Goal: Communication & Community: Ask a question

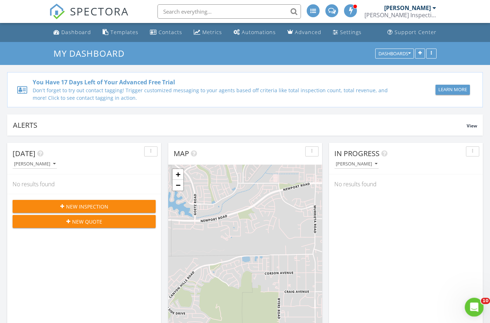
click at [471, 310] on div "Open Intercom Messenger" at bounding box center [473, 306] width 24 height 24
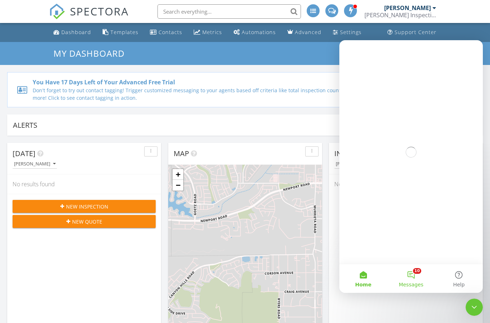
click at [422, 282] on span "Messages" at bounding box center [411, 284] width 25 height 5
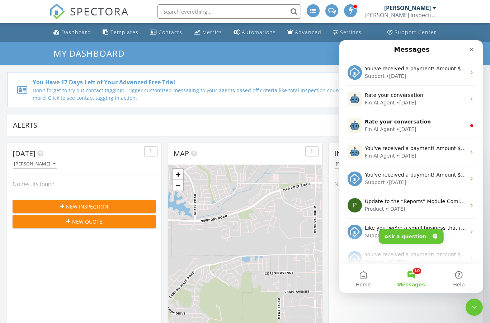
click at [418, 236] on button "Ask a question" at bounding box center [411, 236] width 65 height 14
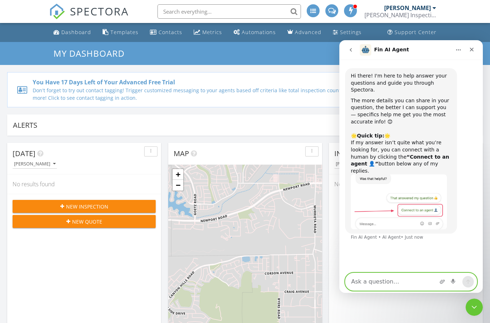
click at [405, 273] on textarea "Ask a question…" at bounding box center [411, 281] width 131 height 17
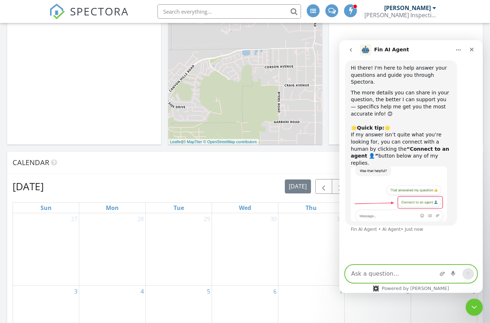
scroll to position [263, 0]
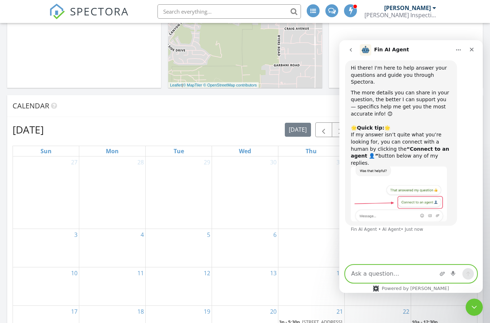
click at [401, 281] on textarea "Ask a question…" at bounding box center [411, 273] width 131 height 17
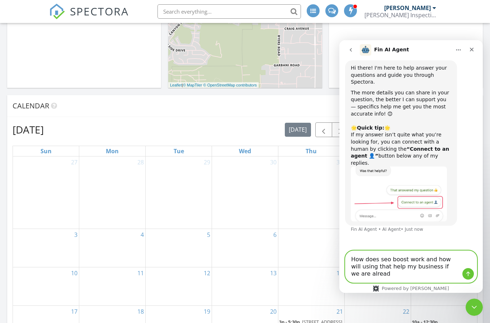
scroll to position [0, 0]
type textarea "How does seo boost work and how will using that help my business if we are alre…"
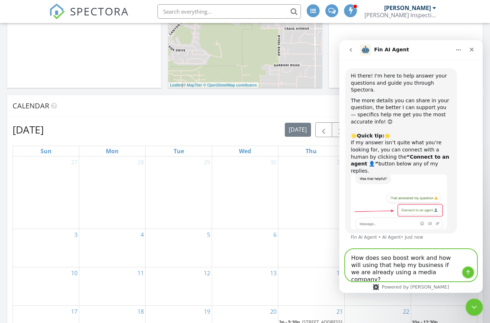
click at [468, 272] on icon "Send a message…" at bounding box center [468, 272] width 4 height 5
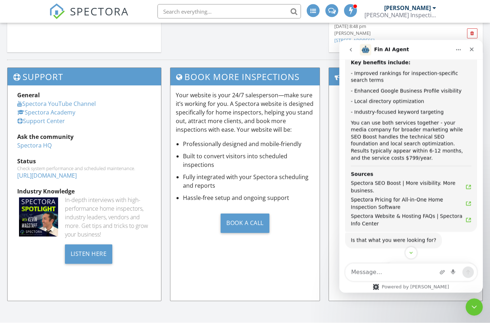
scroll to position [310, 0]
click at [470, 185] on icon "Fin AI Agent says…" at bounding box center [469, 188] width 6 height 6
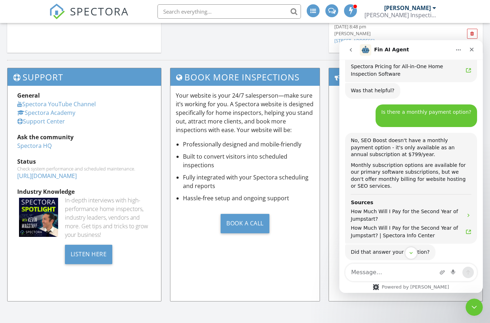
scroll to position [613, 0]
click at [443, 292] on button "Connect to an agent 👤" at bounding box center [439, 299] width 70 height 14
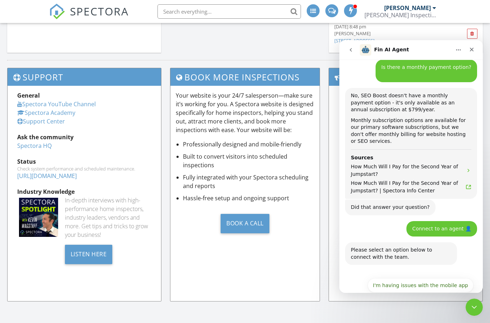
scroll to position [658, 0]
click at [462, 314] on button "I have questions about something else" at bounding box center [420, 321] width 108 height 14
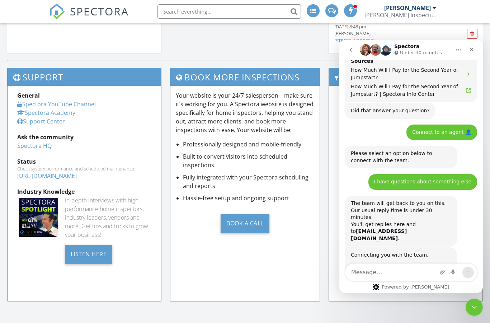
scroll to position [760, 0]
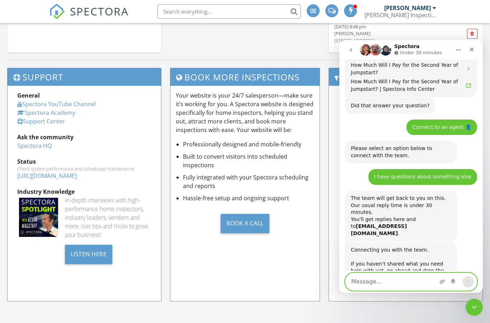
click at [409, 273] on textarea "Message…" at bounding box center [411, 281] width 131 height 17
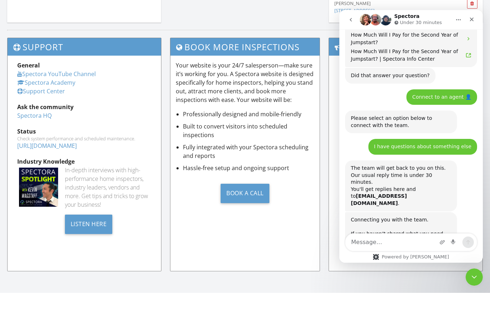
click at [350, 17] on icon "go back" at bounding box center [351, 20] width 6 height 6
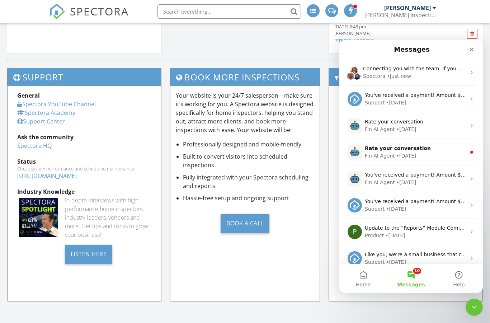
scroll to position [187, 0]
click at [478, 312] on div "Close Intercom Messenger" at bounding box center [473, 305] width 17 height 17
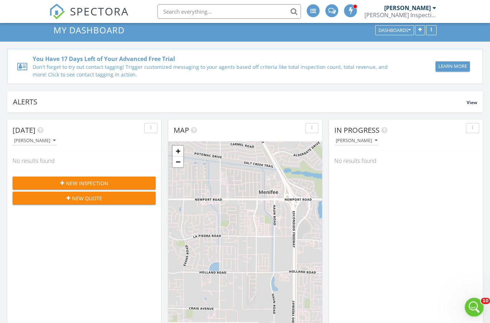
scroll to position [0, 0]
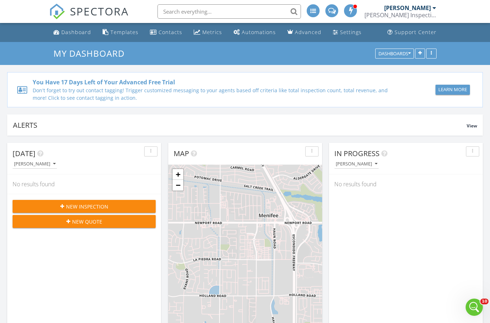
click at [352, 11] on span at bounding box center [350, 10] width 7 height 6
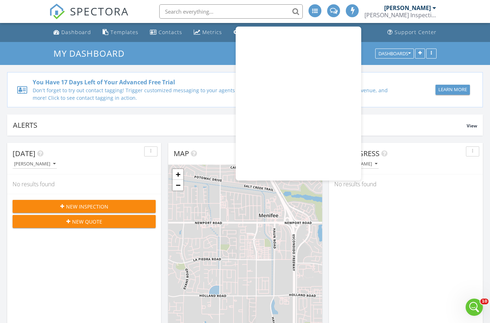
click at [353, 10] on span at bounding box center [352, 10] width 7 height 6
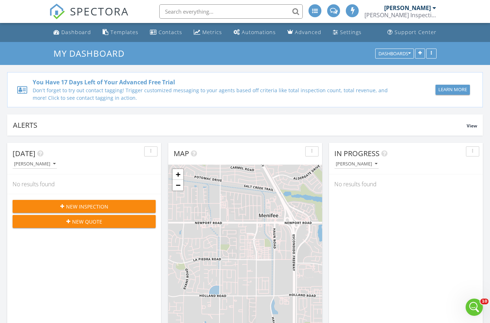
click at [335, 9] on span at bounding box center [334, 10] width 8 height 6
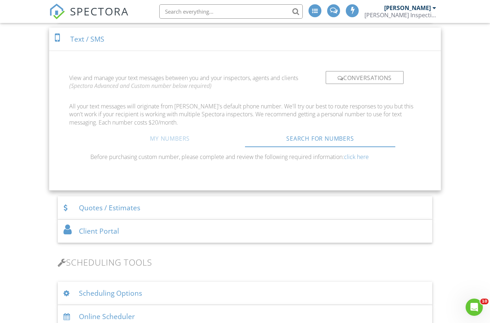
click at [180, 141] on link "My Numbers" at bounding box center [170, 138] width 150 height 17
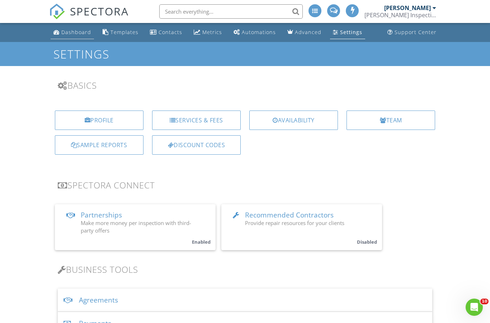
click at [81, 31] on div "Dashboard" at bounding box center [76, 32] width 30 height 7
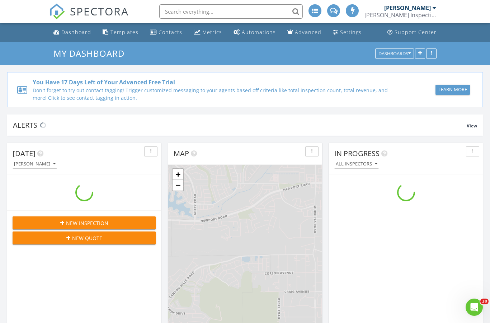
scroll to position [4, 4]
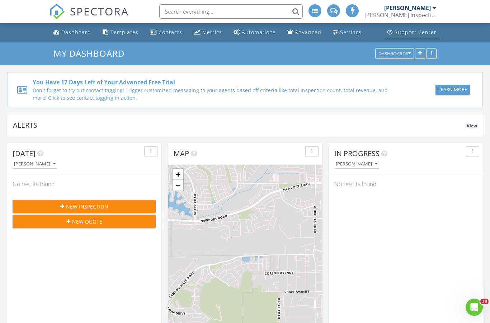
click at [423, 34] on div "Support Center" at bounding box center [416, 32] width 42 height 7
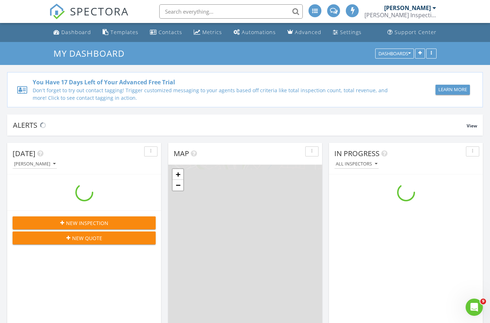
scroll to position [653, 490]
click at [473, 301] on div "Open Intercom Messenger" at bounding box center [473, 306] width 24 height 24
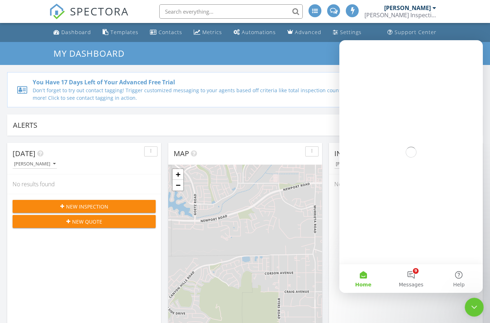
scroll to position [0, 0]
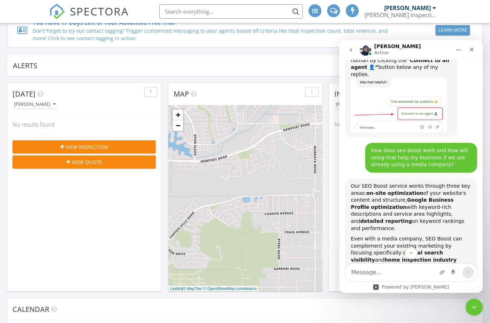
scroll to position [90, 0]
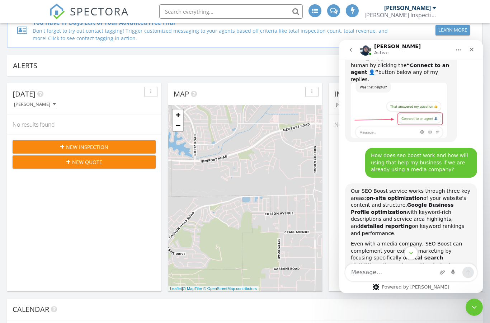
click at [409, 255] on icon "Scroll to bottom" at bounding box center [411, 253] width 6 height 6
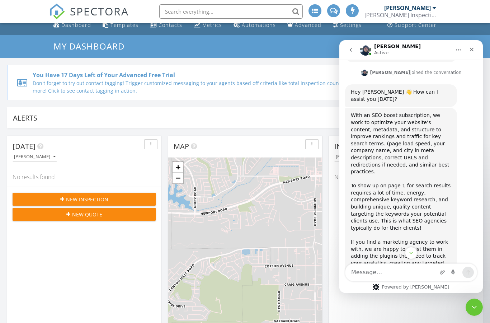
scroll to position [983, 0]
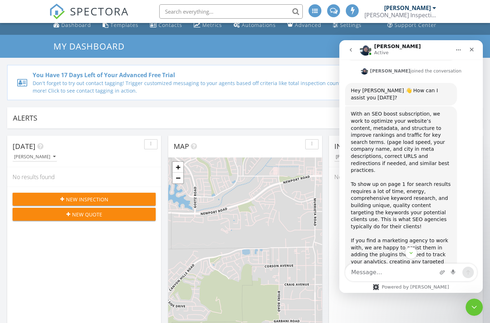
click at [438, 191] on div "With an SEO boost subscription, we work to optimize your website’s content, met…" at bounding box center [401, 237] width 100 height 253
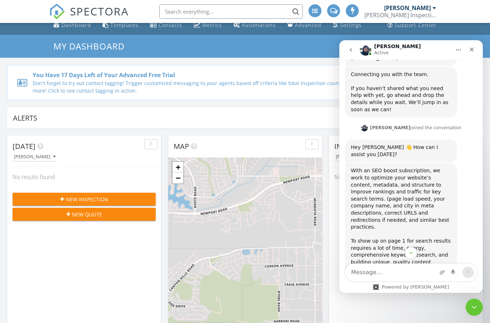
scroll to position [920, 0]
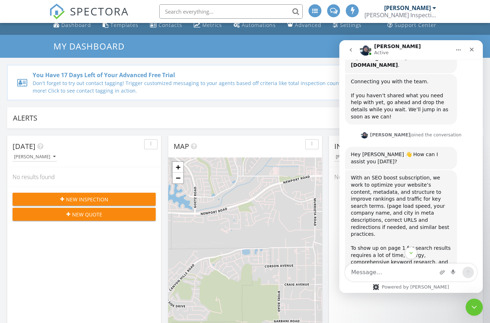
click at [438, 192] on div "With an SEO boost subscription, we work to optimize your website’s content, met…" at bounding box center [401, 300] width 100 height 253
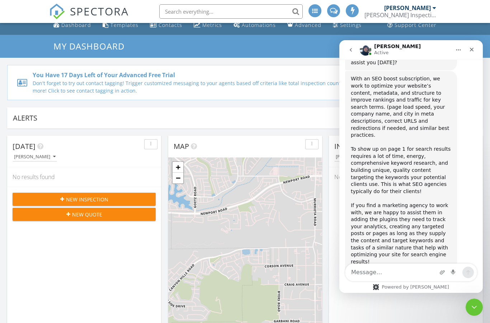
scroll to position [1018, 0]
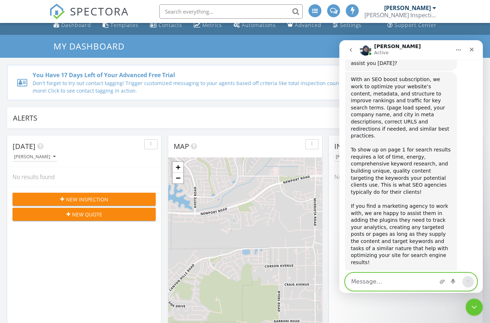
click at [375, 273] on textarea "Message…" at bounding box center [411, 281] width 131 height 17
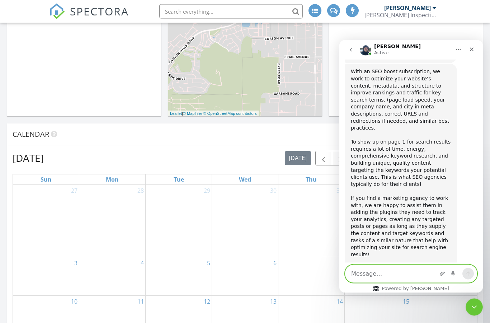
scroll to position [270, 0]
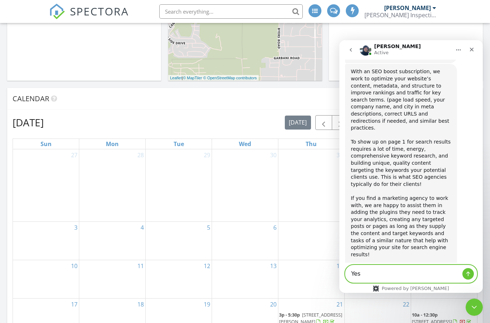
type textarea "Yes"
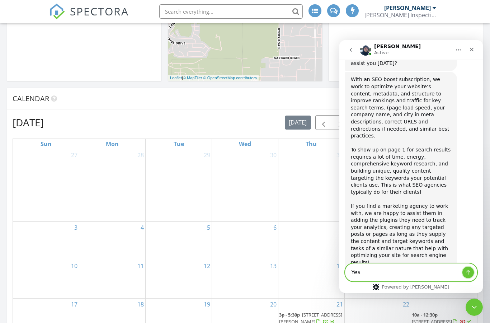
click at [470, 272] on icon "Send a message…" at bounding box center [468, 272] width 6 height 6
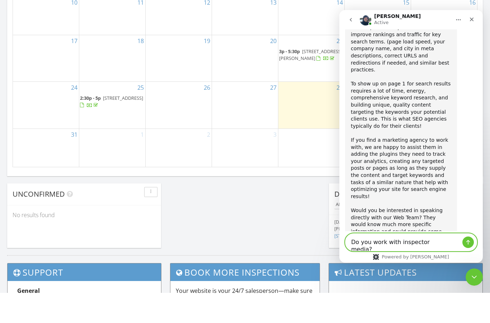
scroll to position [1046, 0]
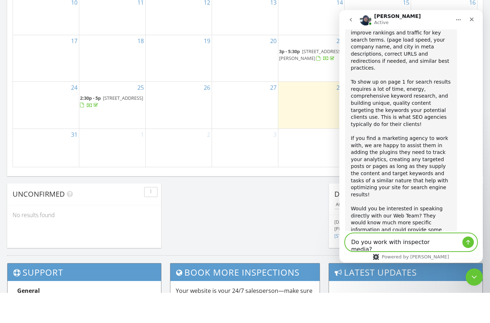
type textarea "Do you work with inspector media?"
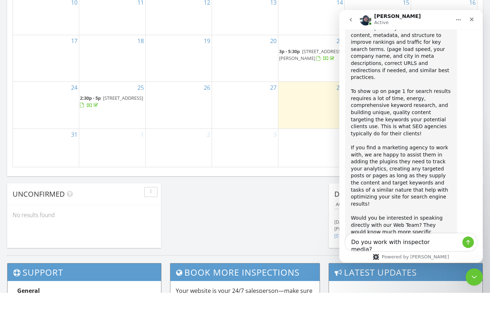
click at [478, 248] on div "Do you work with inspector media? Do you work with inspector media?" at bounding box center [411, 242] width 144 height 18
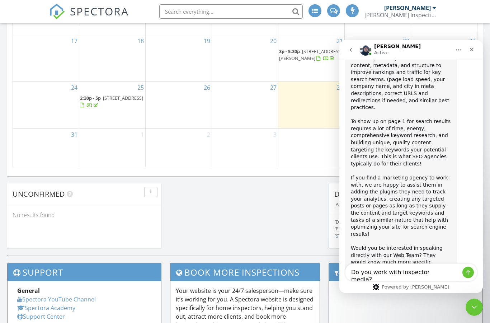
click at [466, 323] on div "Yes" at bounding box center [467, 326] width 8 height 7
click at [471, 274] on button "Send a message…" at bounding box center [467, 272] width 11 height 11
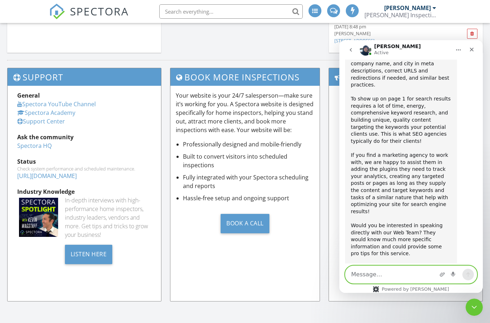
scroll to position [1062, 0]
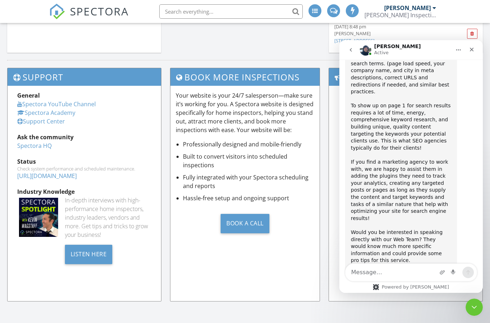
click at [58, 112] on link "Spectora Academy" at bounding box center [46, 113] width 58 height 8
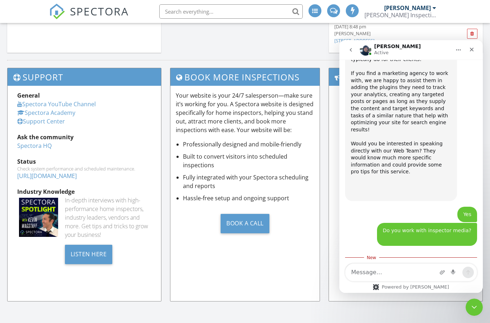
scroll to position [1150, 0]
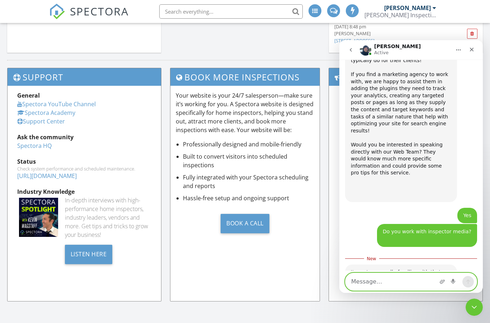
click at [410, 273] on textarea "Message…" at bounding box center [411, 281] width 131 height 17
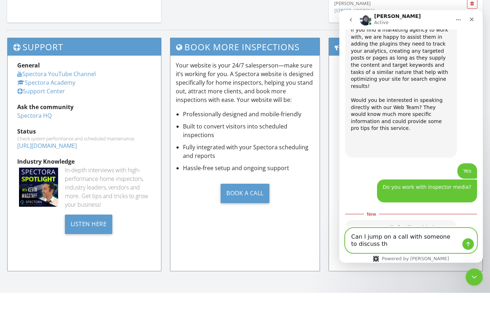
scroll to position [1157, 0]
type textarea "Can I jump on a call with someone to discuss this more?"
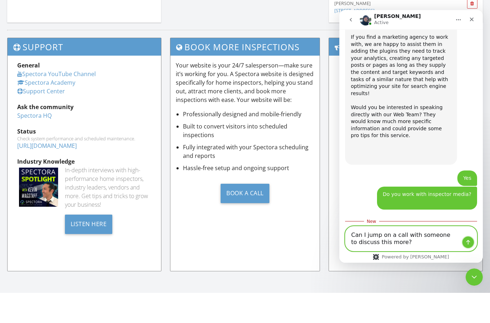
click at [469, 248] on button "Send a message…" at bounding box center [467, 241] width 11 height 11
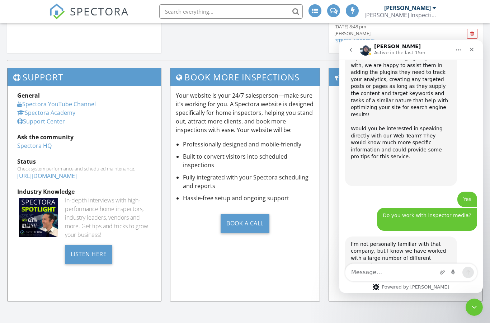
scroll to position [0, 0]
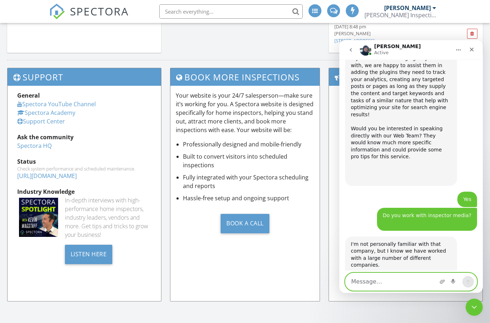
click at [409, 273] on textarea "Message…" at bounding box center [411, 281] width 131 height 17
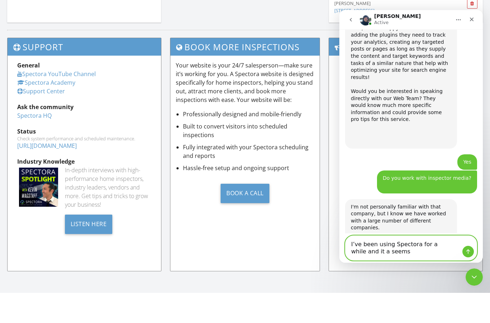
scroll to position [1173, 0]
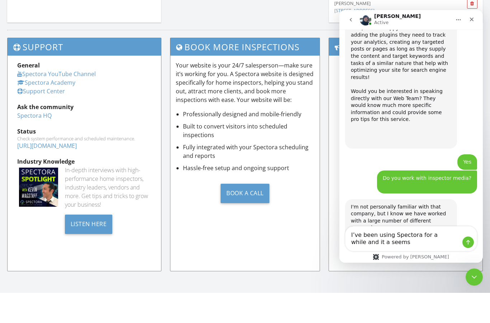
click at [409, 272] on div "Latest Updates" at bounding box center [403, 188] width 159 height 241
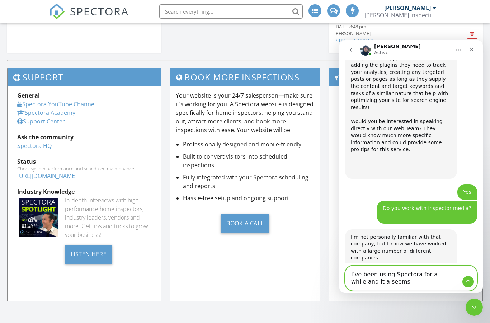
click at [406, 272] on textarea "I’ve been using Spectora for a while and it a seems" at bounding box center [411, 278] width 131 height 24
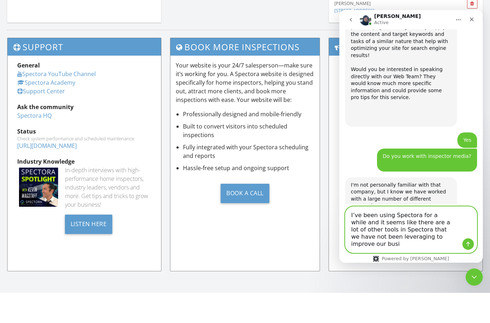
scroll to position [2, 0]
type textarea "I’ve been using Spectora for a while and it seems like there are a lot of other…"
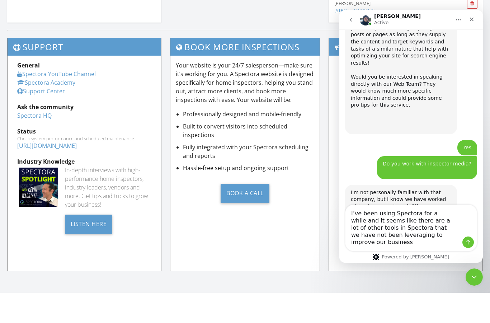
click at [472, 242] on button "Send a message…" at bounding box center [467, 241] width 11 height 11
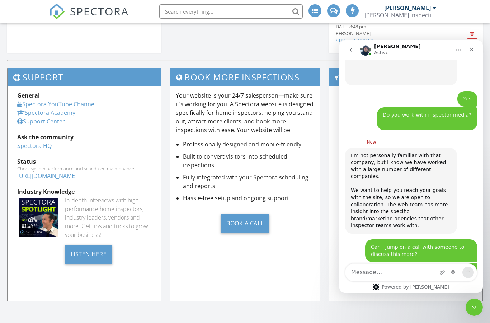
scroll to position [1276, 0]
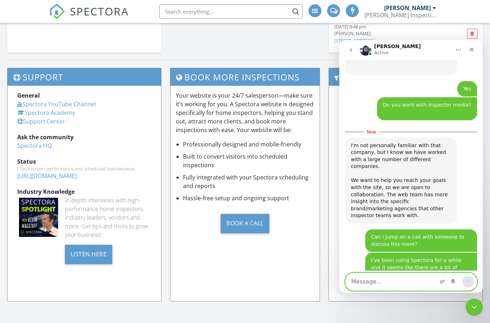
click at [388, 275] on textarea "Message…" at bounding box center [411, 281] width 131 height 17
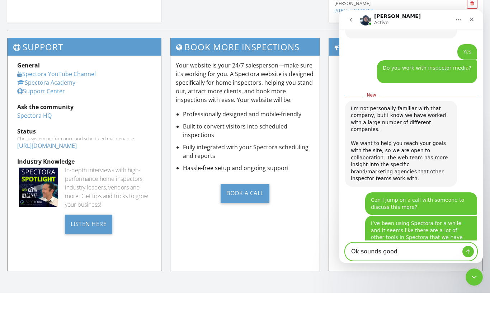
scroll to position [1283, 0]
type textarea "Ok sounds good"
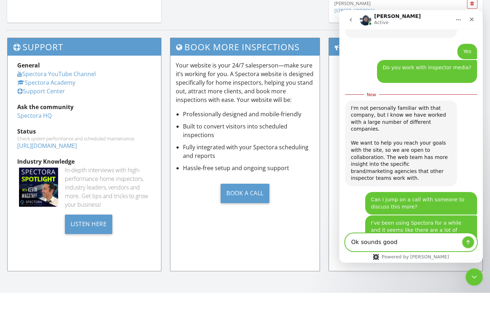
click at [472, 248] on button "Send a message…" at bounding box center [467, 241] width 11 height 11
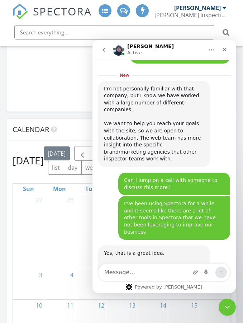
scroll to position [1332, 0]
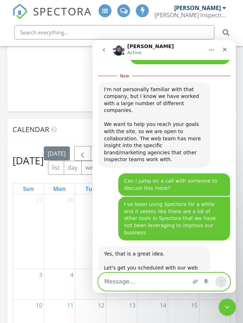
click at [167, 273] on textarea "Message…" at bounding box center [164, 281] width 131 height 17
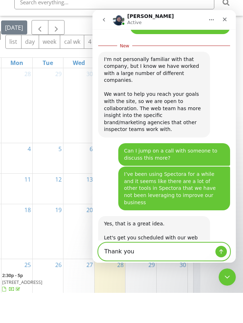
type textarea "Thank you"
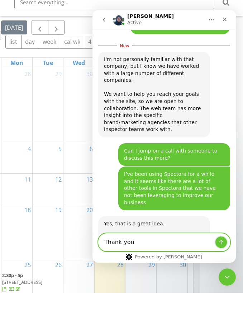
click at [219, 245] on icon "Send a message…" at bounding box center [221, 242] width 6 height 6
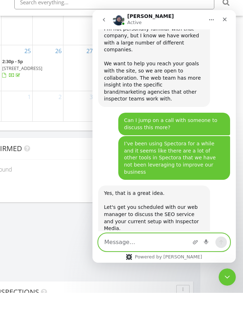
scroll to position [1058, 43]
